Goal: Information Seeking & Learning: Check status

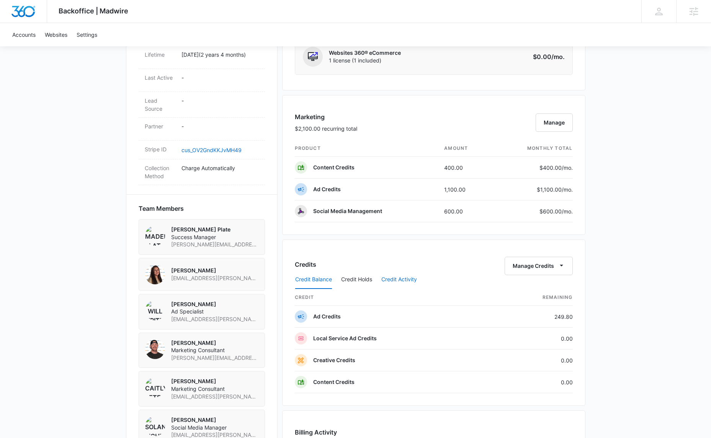
scroll to position [419, 0]
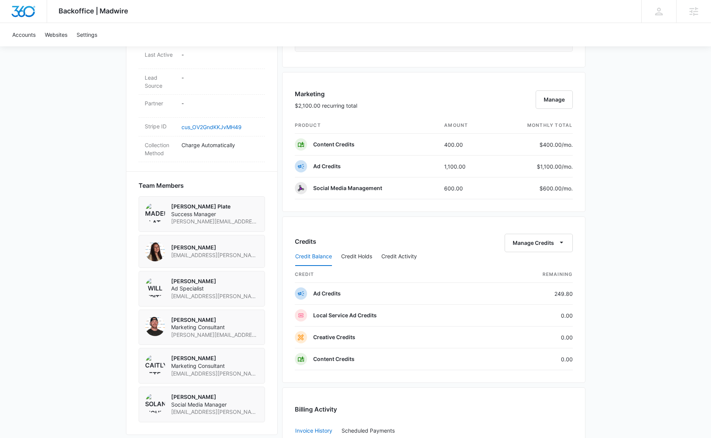
click at [372, 251] on div "Credit Balance Credit Holds Credit Activity" at bounding box center [434, 256] width 278 height 19
click at [396, 253] on button "Credit Activity" at bounding box center [399, 256] width 36 height 18
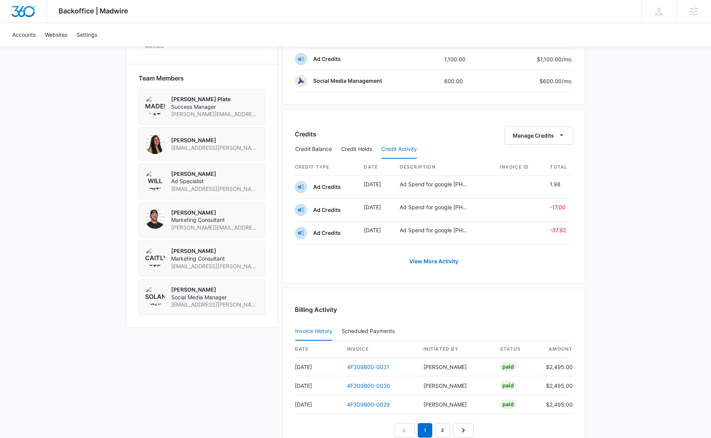
scroll to position [529, 0]
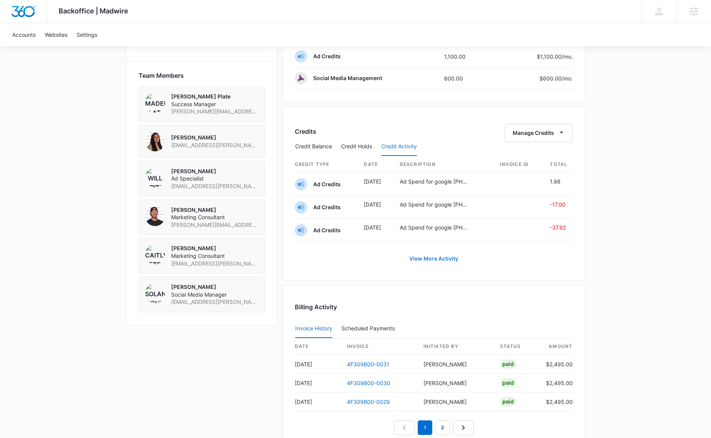
click at [430, 253] on link "View More Activity" at bounding box center [434, 258] width 64 height 18
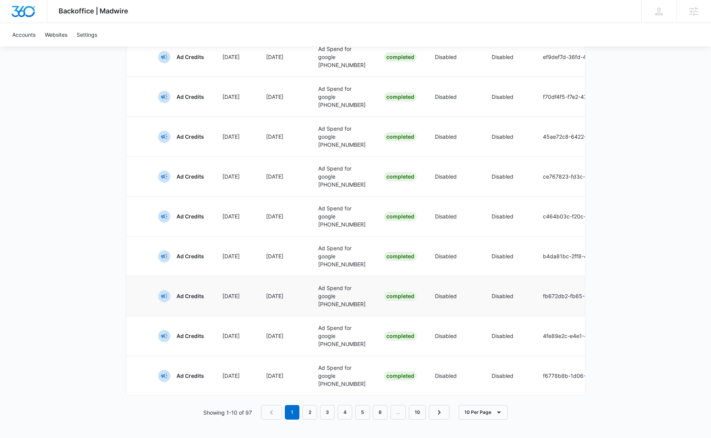
scroll to position [388, 0]
click at [315, 403] on div "Active Holds Credit Type Hold Date Commit Date Description Status Allow Overage…" at bounding box center [355, 130] width 459 height 578
click at [313, 405] on link "2" at bounding box center [309, 412] width 15 height 15
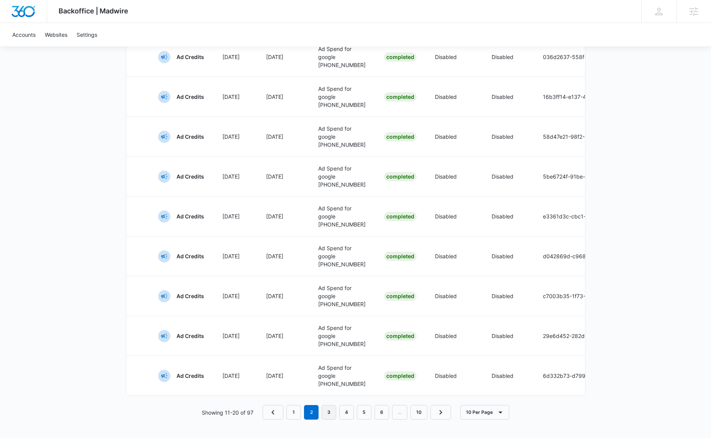
click at [326, 405] on link "3" at bounding box center [329, 412] width 15 height 15
click at [342, 406] on link "4" at bounding box center [347, 412] width 15 height 15
click at [363, 407] on link "5" at bounding box center [365, 412] width 15 height 15
click at [381, 408] on nav "1 … 3 4 5 6 7 … 10" at bounding box center [357, 412] width 207 height 15
click at [378, 409] on link "6" at bounding box center [374, 412] width 15 height 15
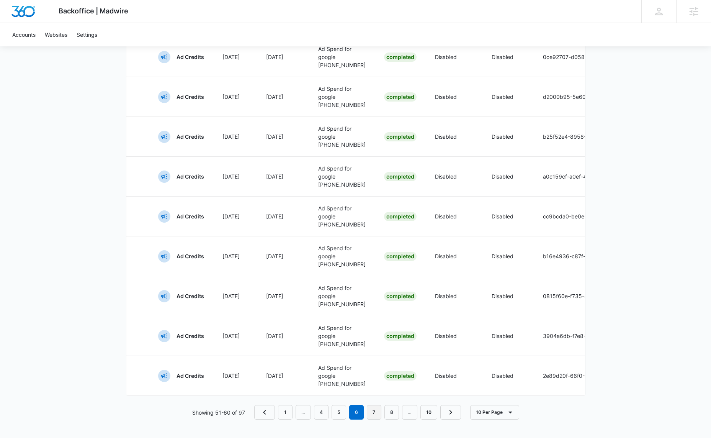
click at [375, 413] on link "7" at bounding box center [374, 412] width 15 height 15
click at [386, 410] on link "8" at bounding box center [383, 412] width 15 height 15
click at [395, 412] on link "9" at bounding box center [400, 412] width 15 height 15
click at [414, 411] on link "10" at bounding box center [419, 412] width 17 height 15
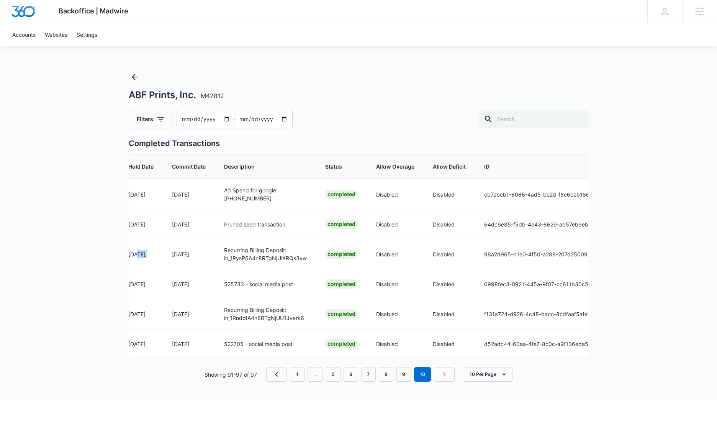
scroll to position [0, 0]
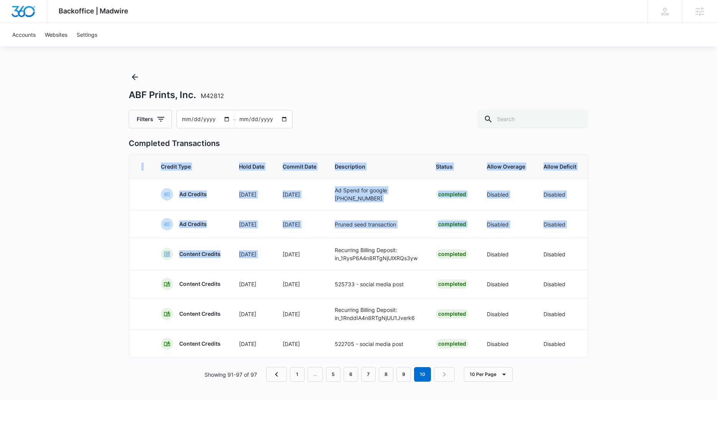
drag, startPoint x: 296, startPoint y: 257, endPoint x: 82, endPoint y: 258, distance: 214.4
click at [44, 252] on div "Backoffice | Madwire Apps Settings [PERSON_NAME] [PERSON_NAME][EMAIL_ADDRESS][P…" at bounding box center [358, 200] width 717 height 400
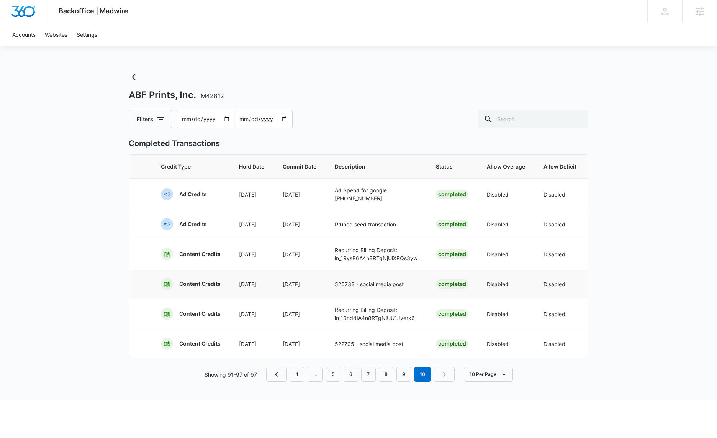
click at [236, 282] on td "[DATE]" at bounding box center [252, 283] width 44 height 28
drag, startPoint x: 390, startPoint y: 258, endPoint x: 324, endPoint y: 261, distance: 65.5
click at [324, 261] on tr "Content Credits Aug [DATE] Recurring Billing Deposit: in_1RysP6A4n8RTgNjUlXRQs3…" at bounding box center [477, 254] width 697 height 32
click at [443, 381] on nav "1 … 5 6 7 8 9 10" at bounding box center [360, 374] width 188 height 15
click at [443, 378] on nav "1 … 5 6 7 8 9 10" at bounding box center [360, 374] width 188 height 15
